Goal: Navigation & Orientation: Find specific page/section

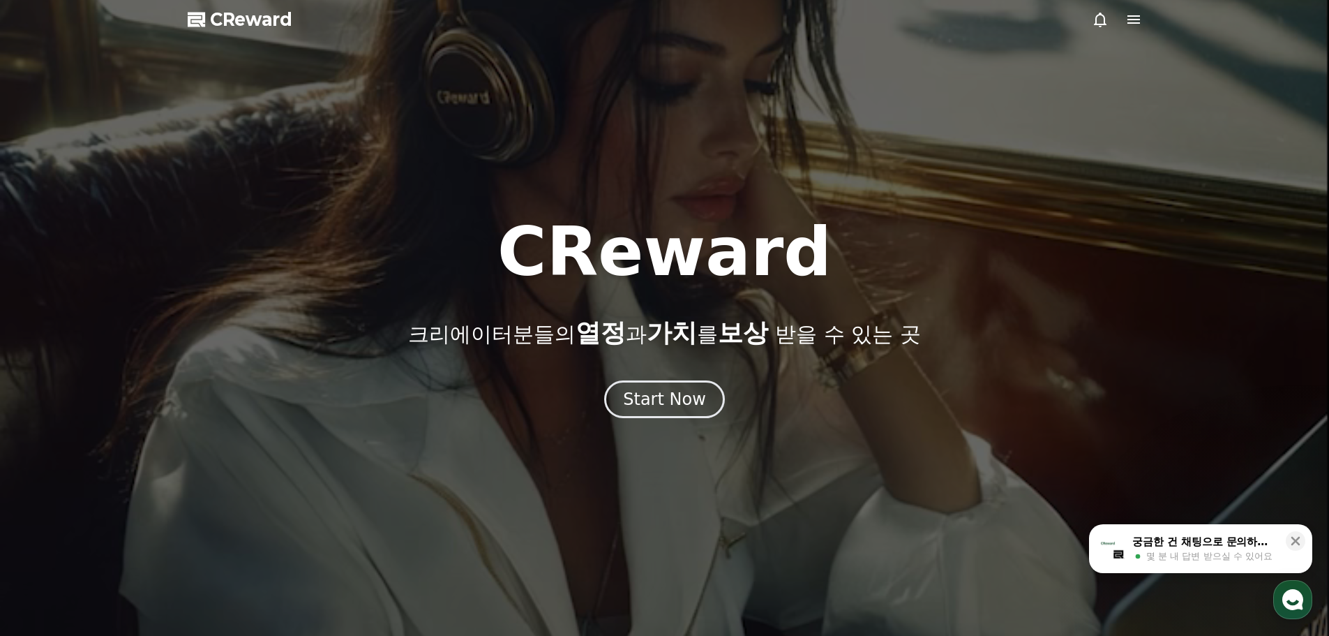
click at [684, 407] on div "Start Now" at bounding box center [664, 399] width 83 height 22
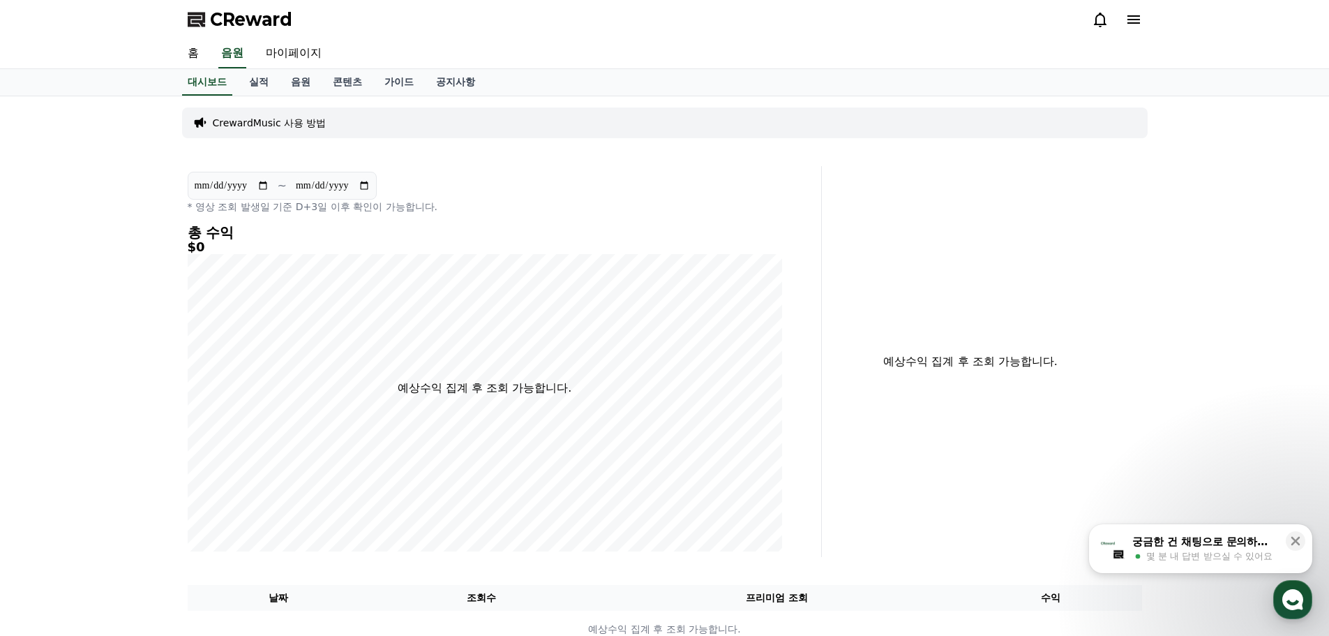
click at [1101, 20] on icon at bounding box center [1100, 19] width 17 height 17
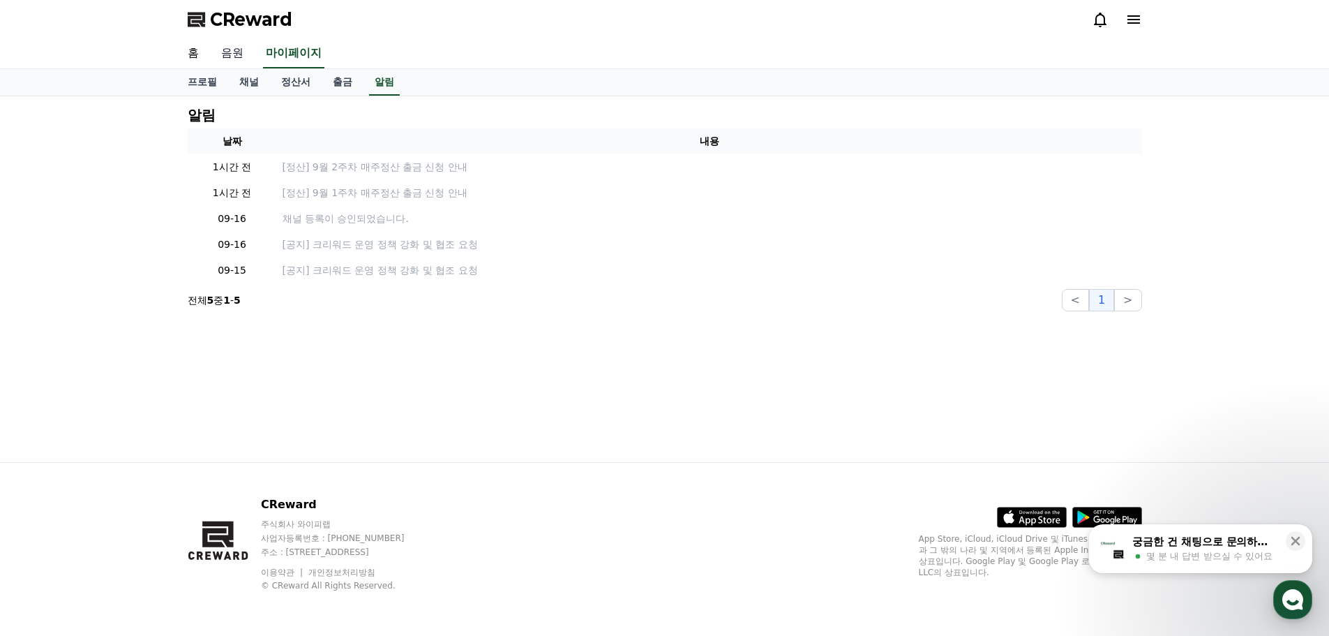
click at [234, 55] on link "음원" at bounding box center [232, 53] width 45 height 29
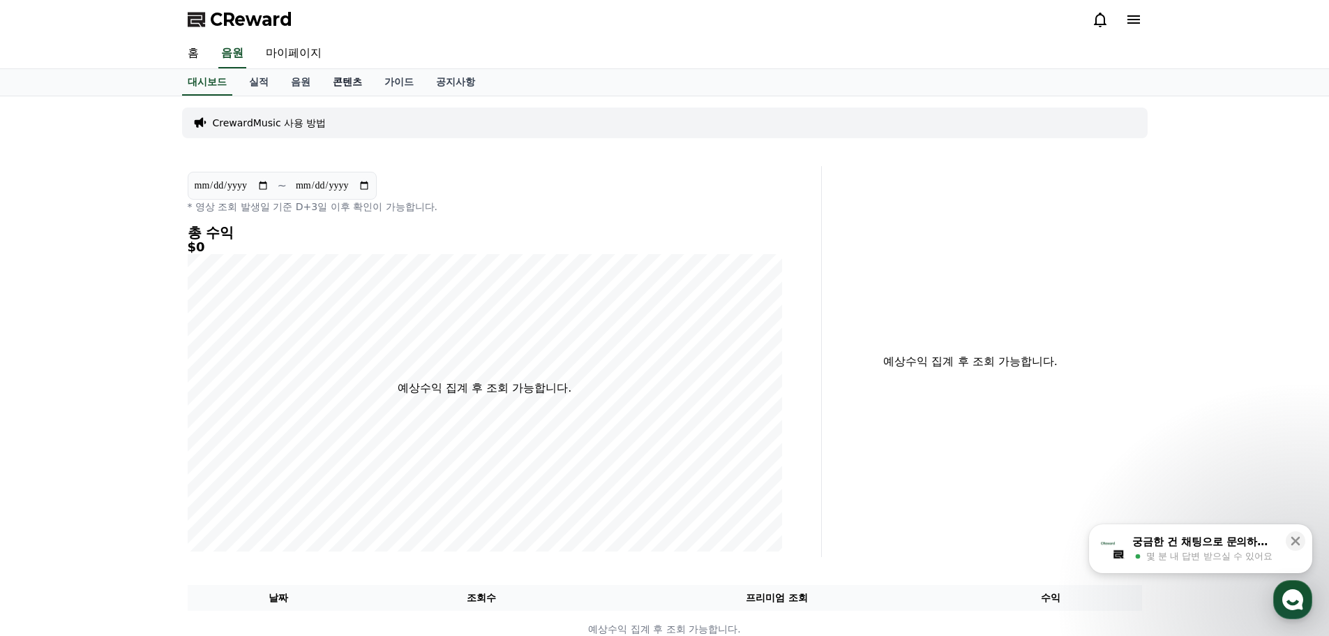
click at [346, 81] on link "콘텐츠" at bounding box center [348, 82] width 52 height 27
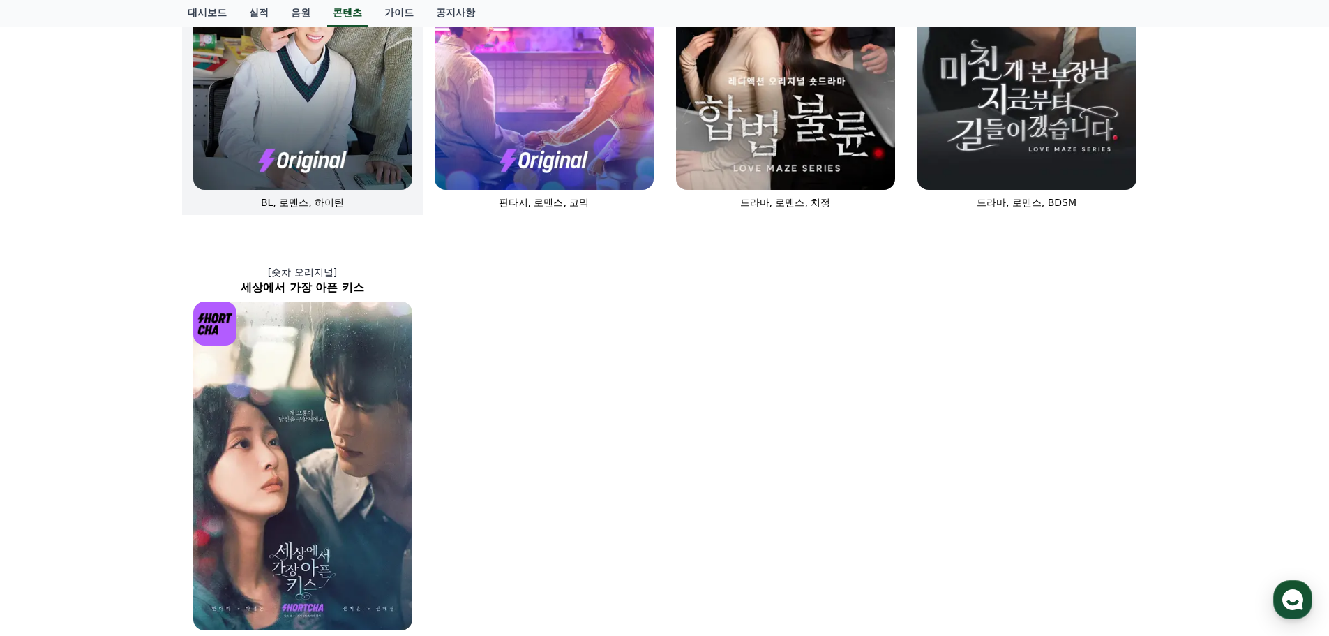
scroll to position [907, 0]
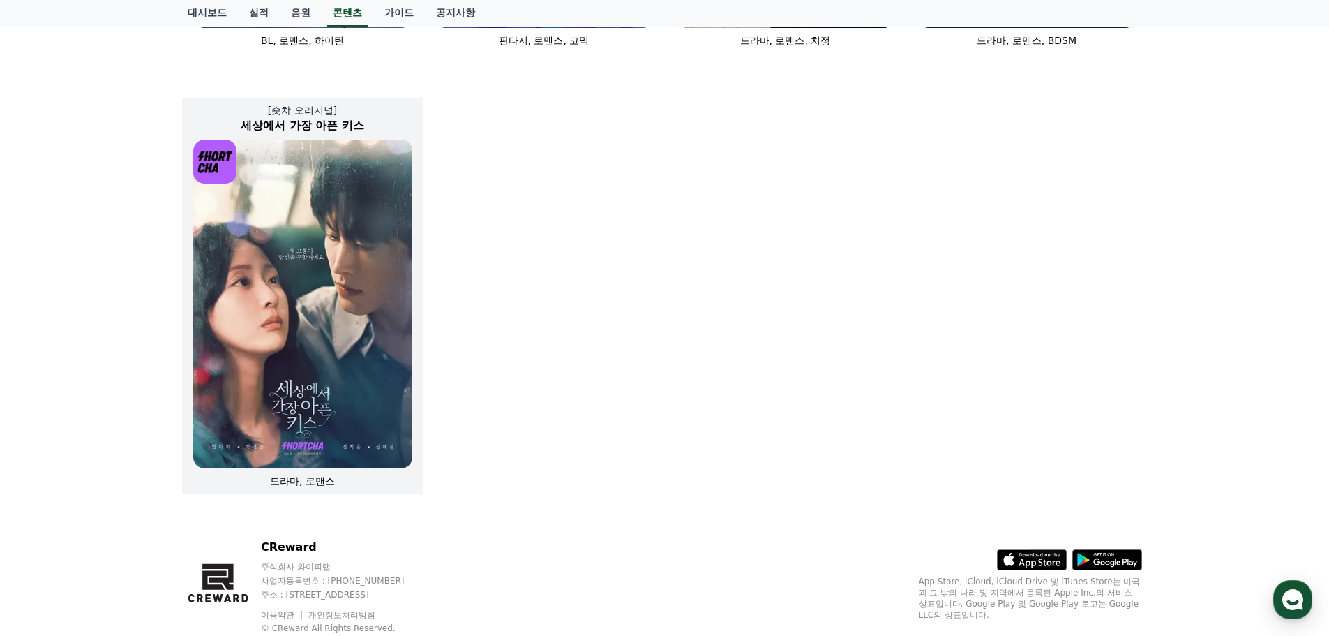
click at [346, 347] on img at bounding box center [302, 304] width 219 height 329
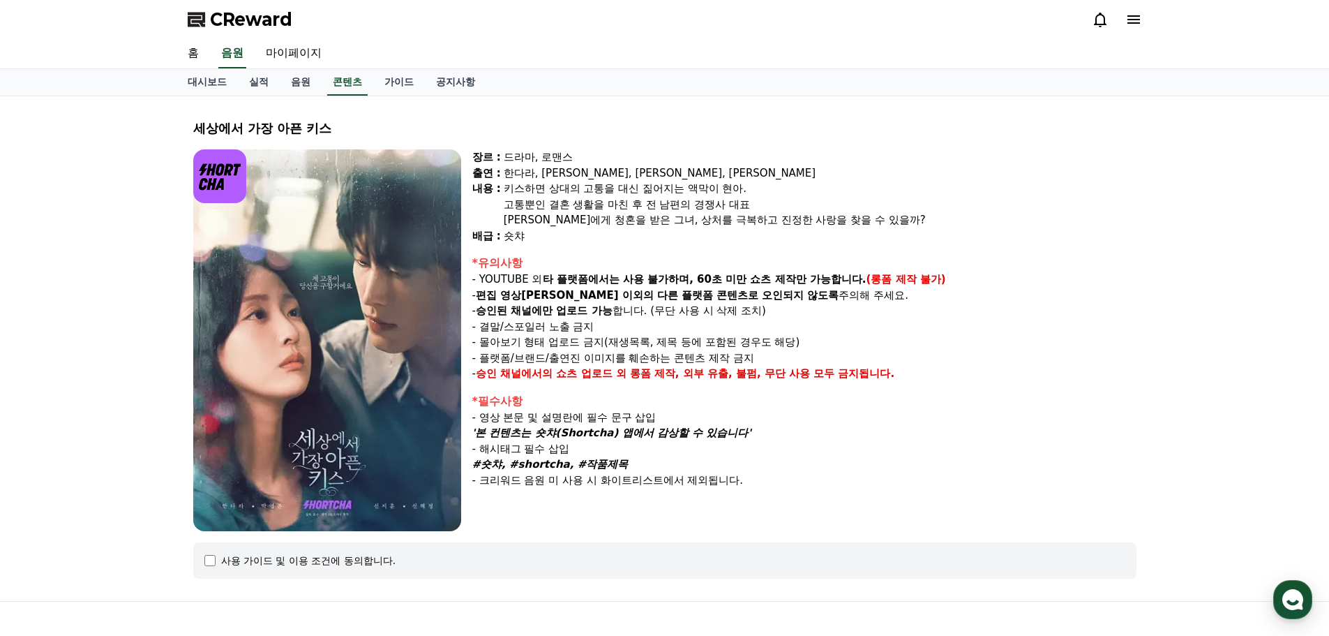
scroll to position [139, 0]
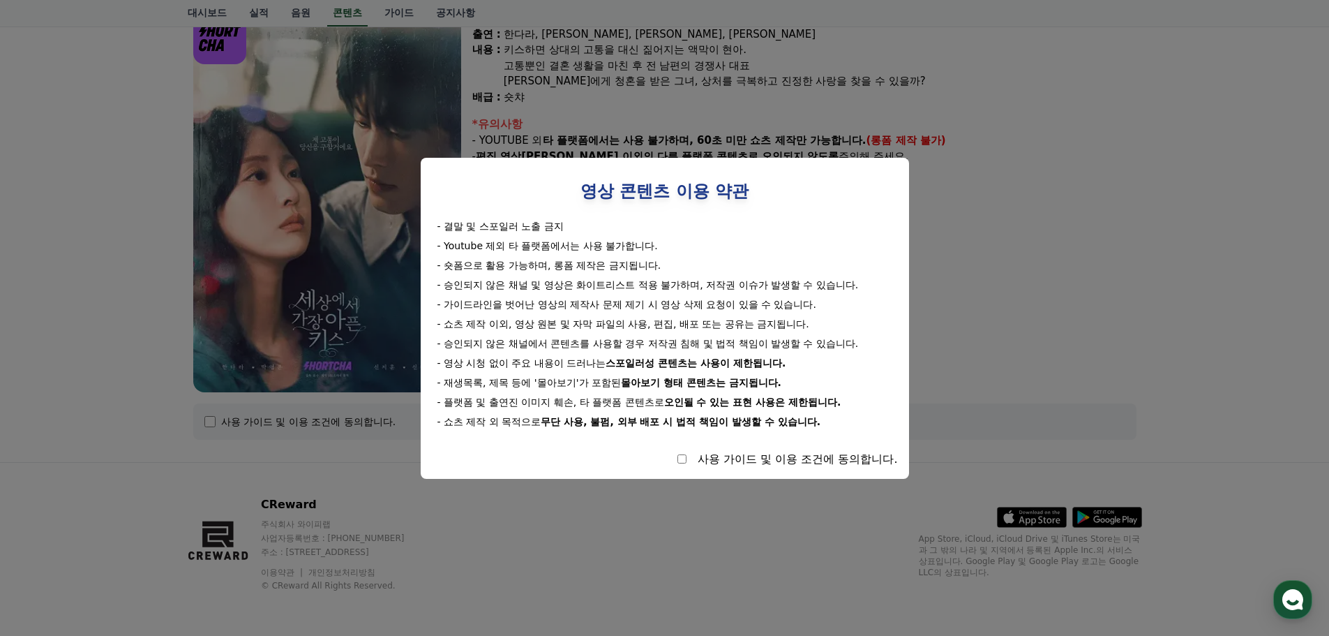
select select
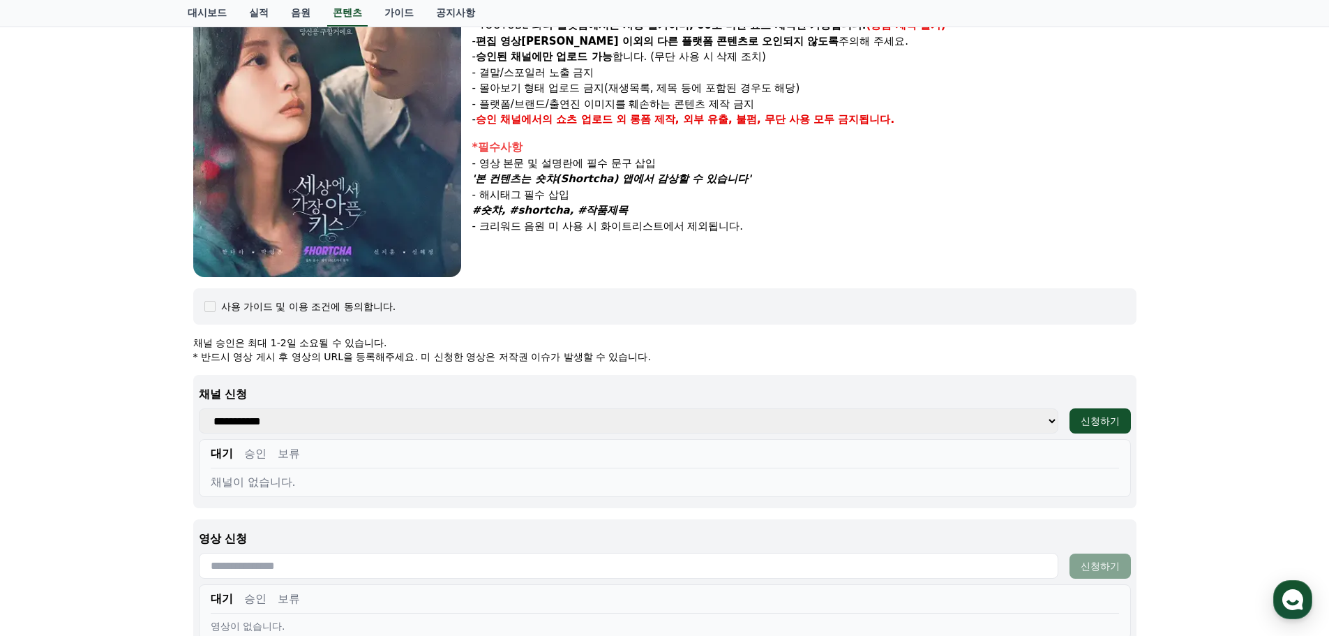
scroll to position [418, 0]
